Goal: Task Accomplishment & Management: Manage account settings

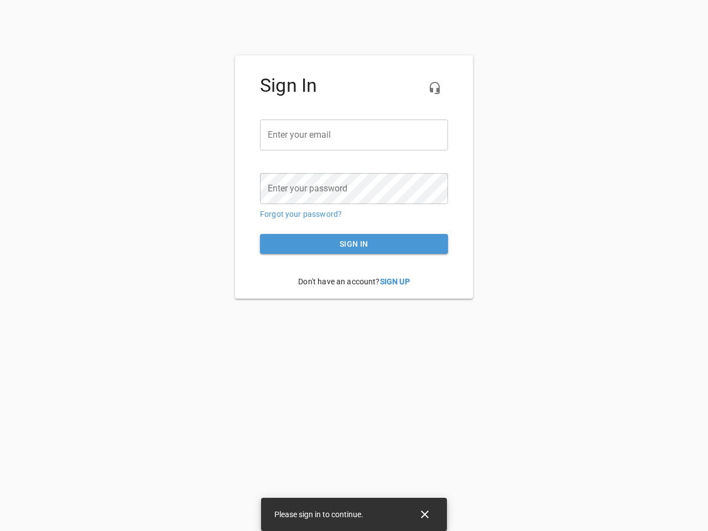
click at [435, 88] on icon "button" at bounding box center [434, 87] width 13 height 13
click at [354, 135] on input "email" at bounding box center [354, 135] width 188 height 31
click at [425, 515] on icon "Close" at bounding box center [425, 515] width 8 height 8
